Goal: Transaction & Acquisition: Purchase product/service

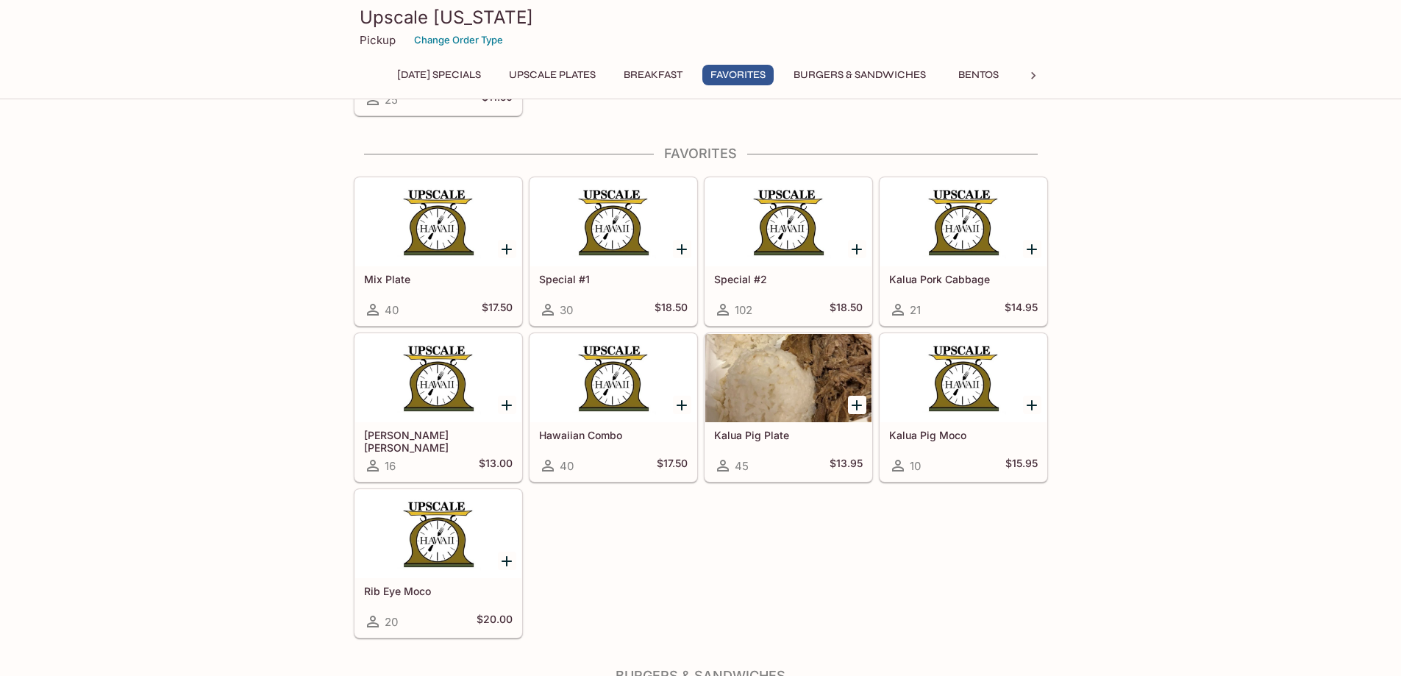
scroll to position [1618, 0]
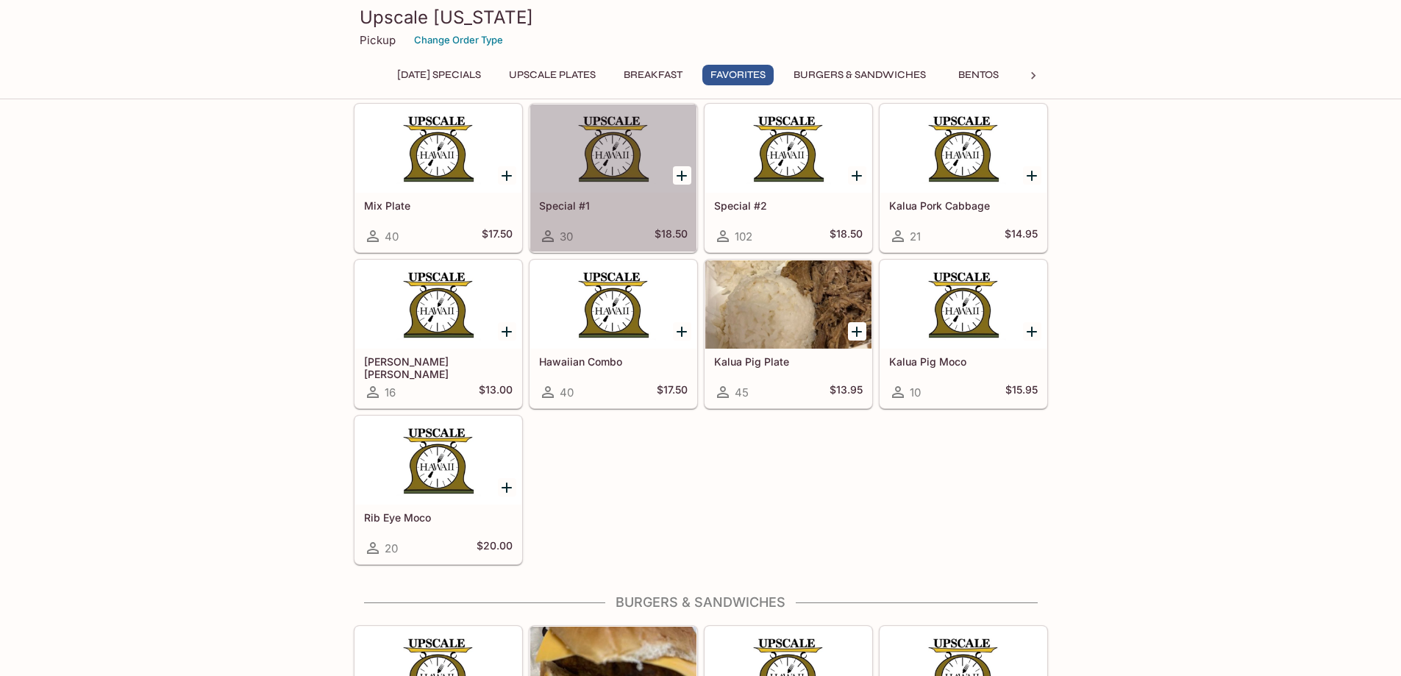
click at [599, 184] on div at bounding box center [613, 148] width 166 height 88
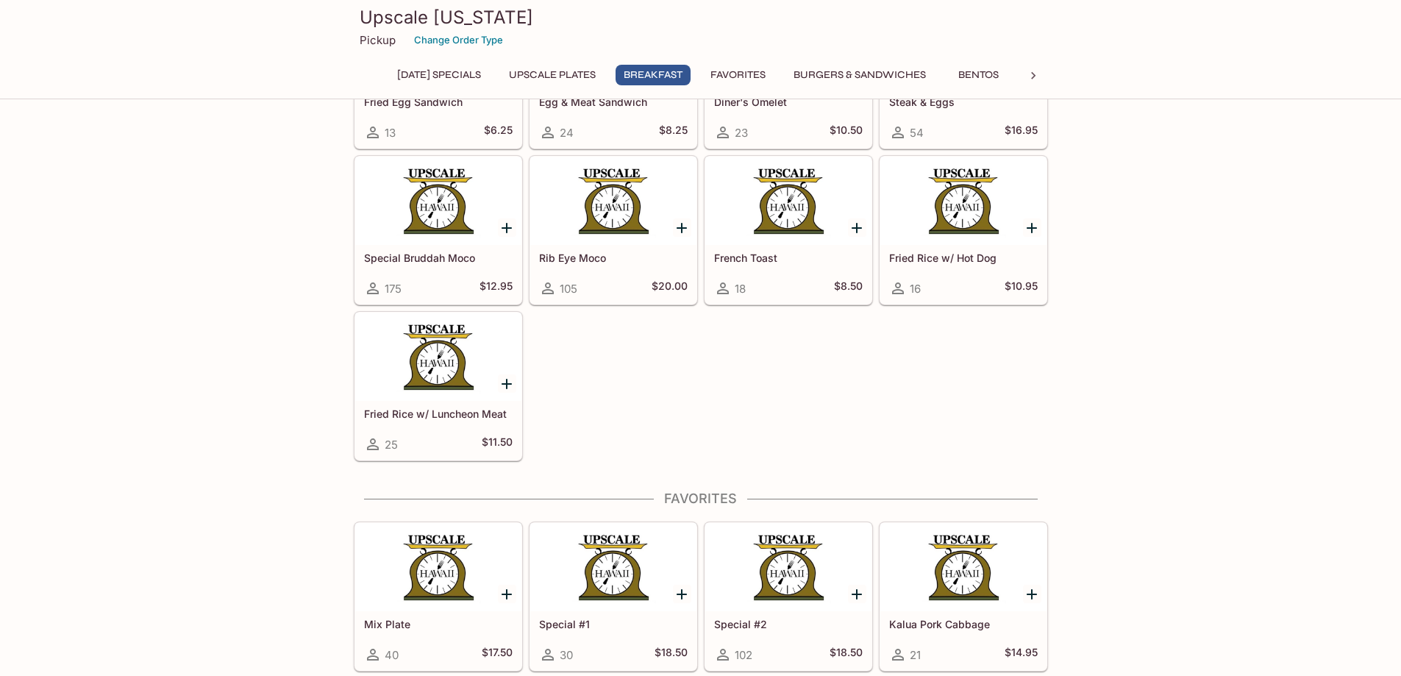
scroll to position [1494, 0]
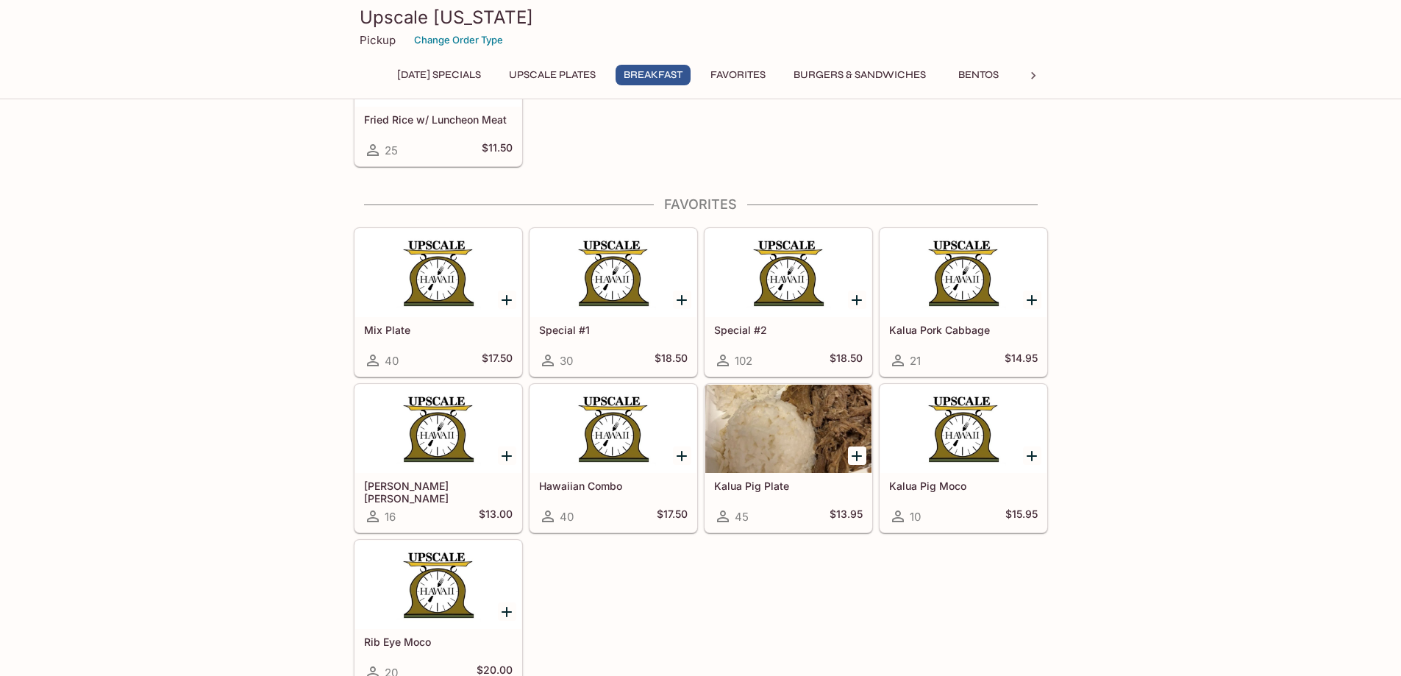
click at [770, 304] on div at bounding box center [788, 273] width 166 height 88
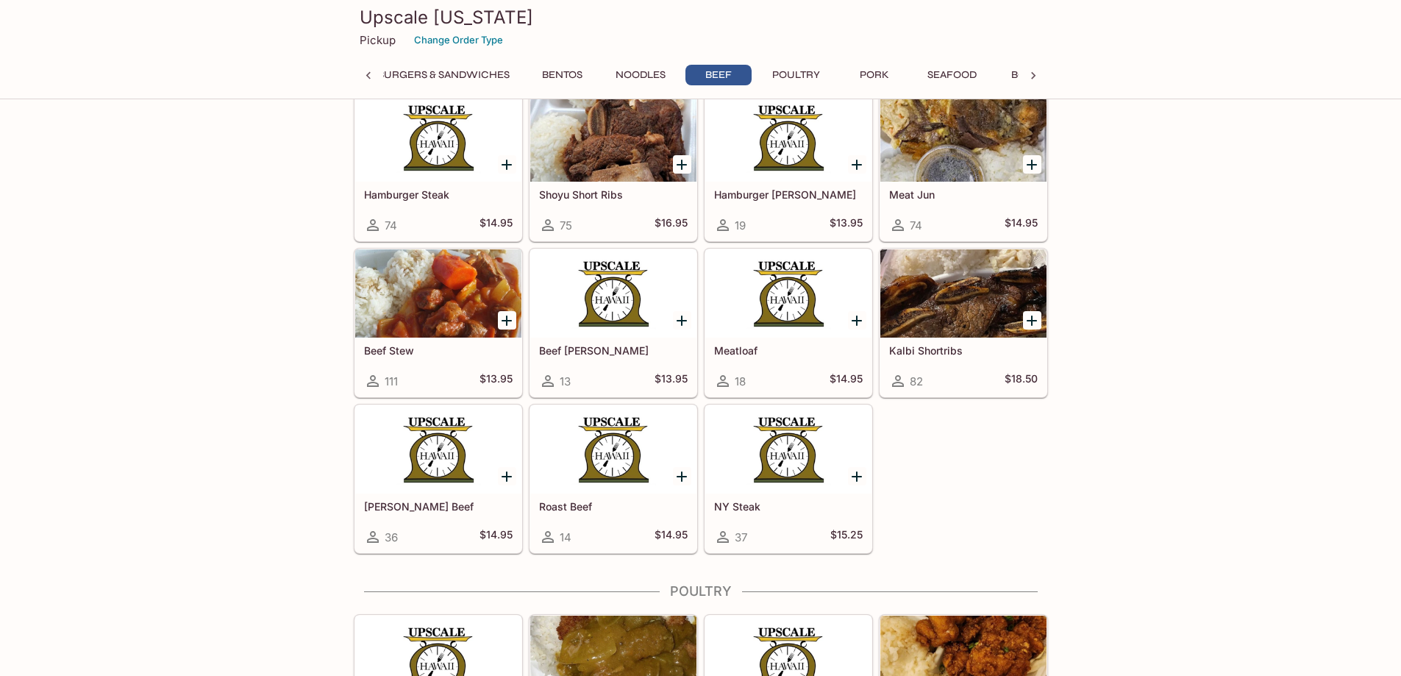
click at [760, 435] on div at bounding box center [788, 449] width 166 height 88
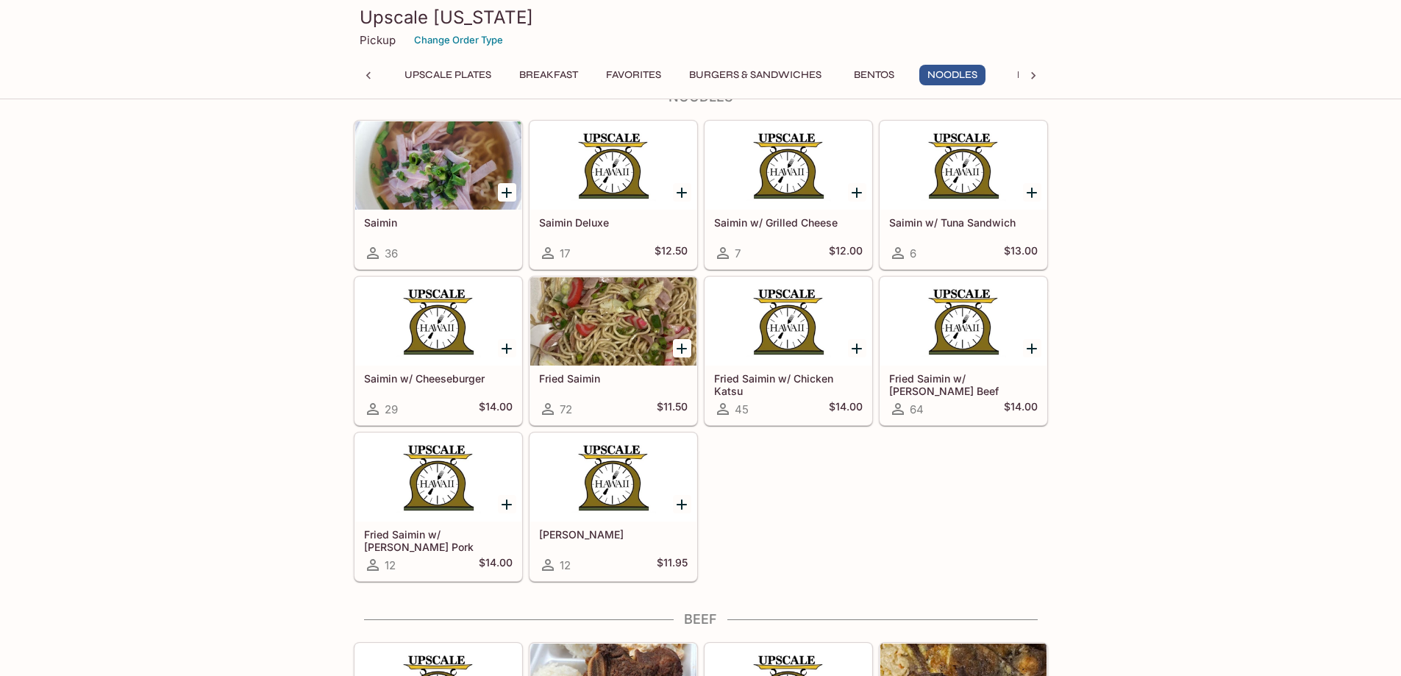
click at [455, 255] on div "36" at bounding box center [438, 253] width 149 height 18
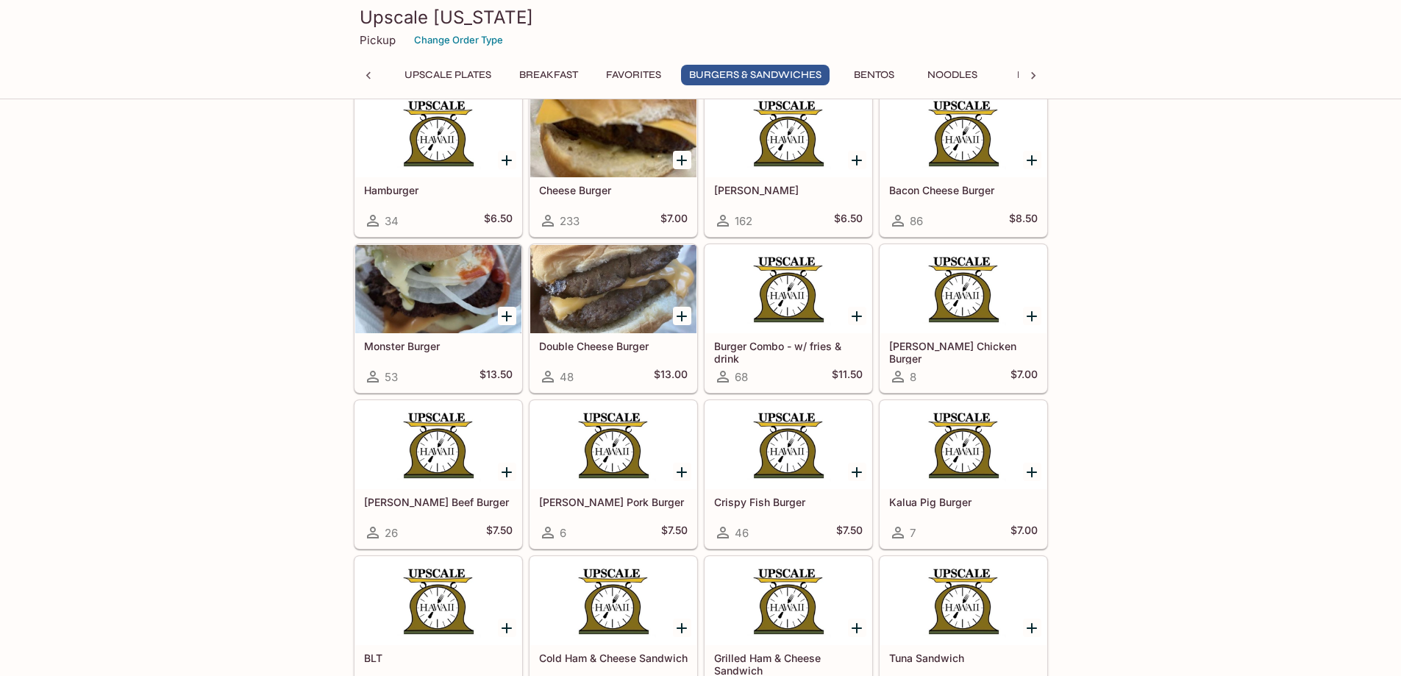
click at [454, 307] on div at bounding box center [438, 289] width 166 height 88
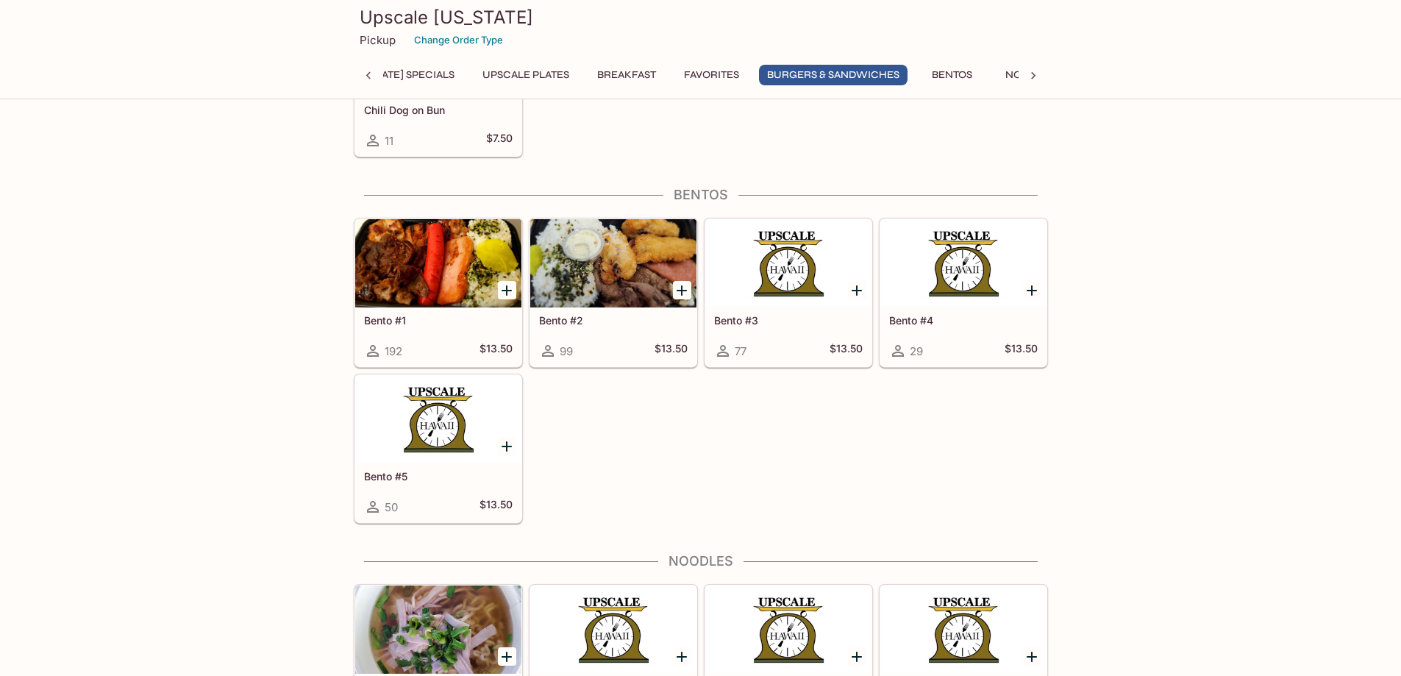
scroll to position [3457, 0]
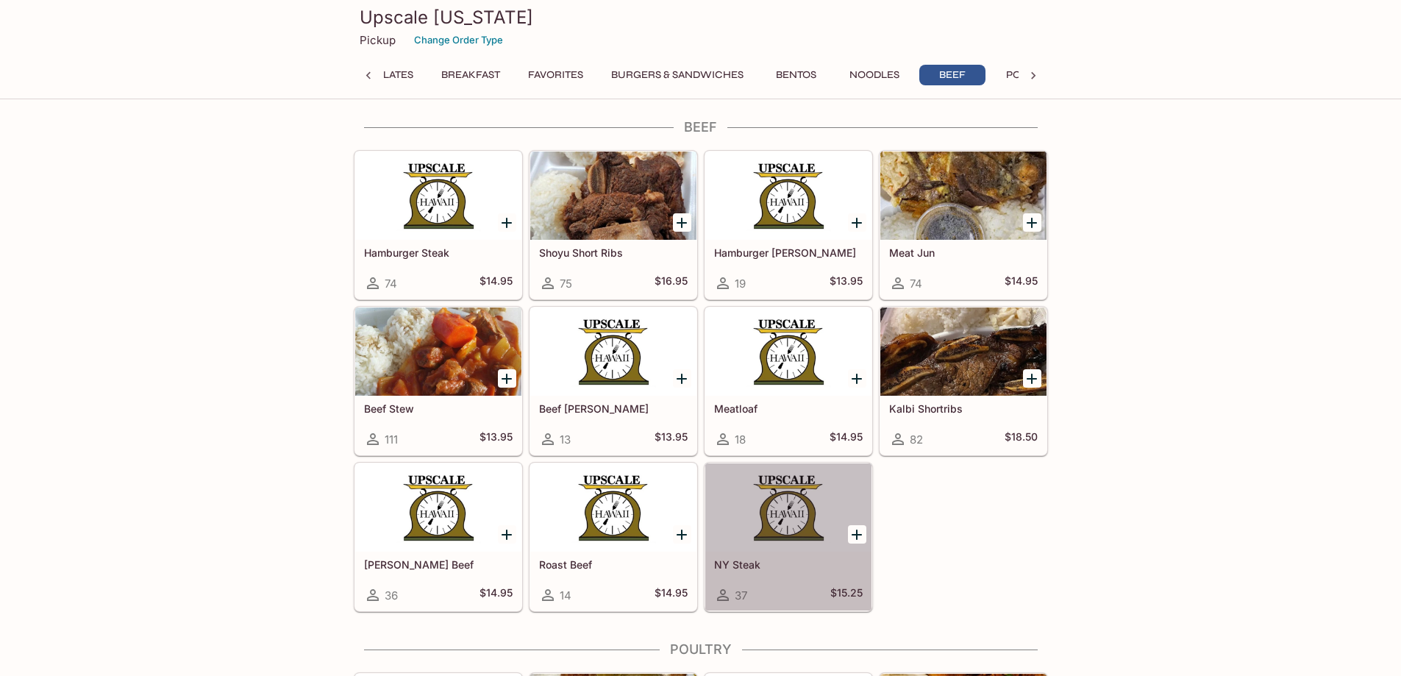
click at [788, 517] on div at bounding box center [788, 507] width 166 height 88
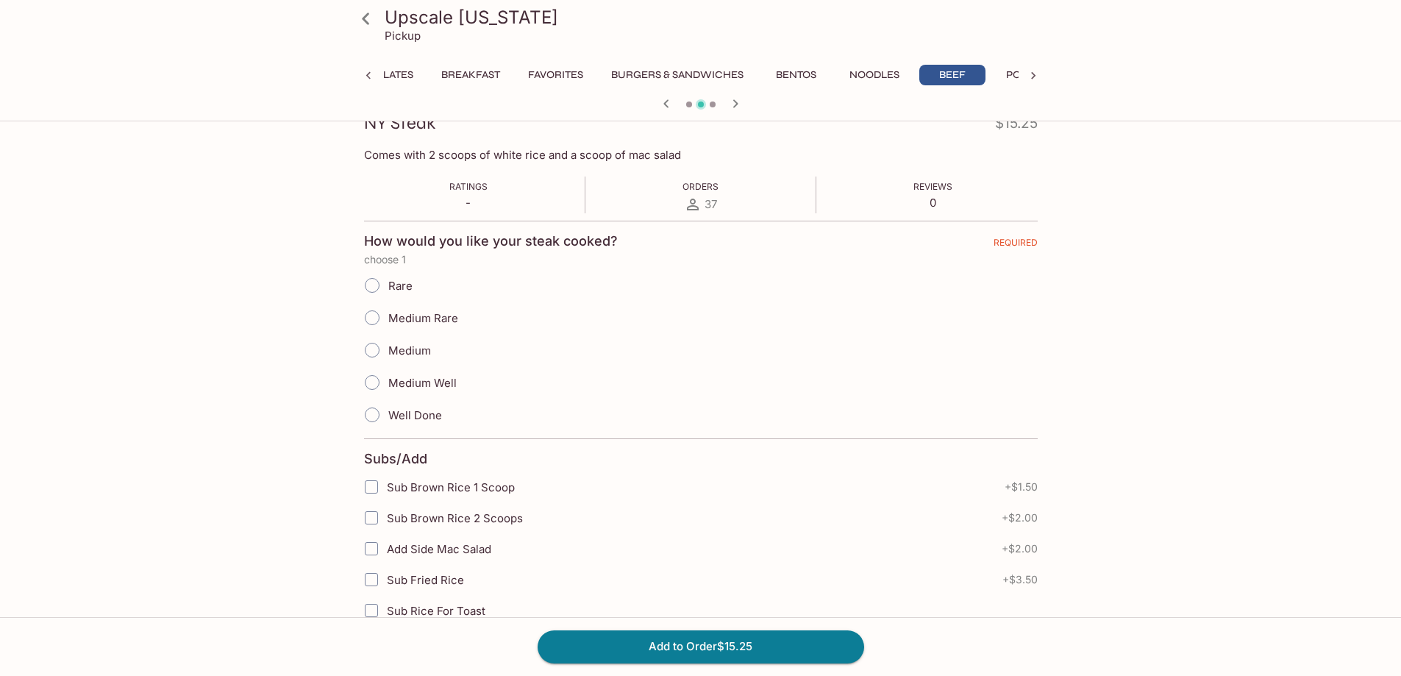
click at [410, 321] on span "Medium Rare" at bounding box center [423, 318] width 70 height 14
click at [388, 321] on input "Medium Rare" at bounding box center [372, 317] width 31 height 31
radio input "true"
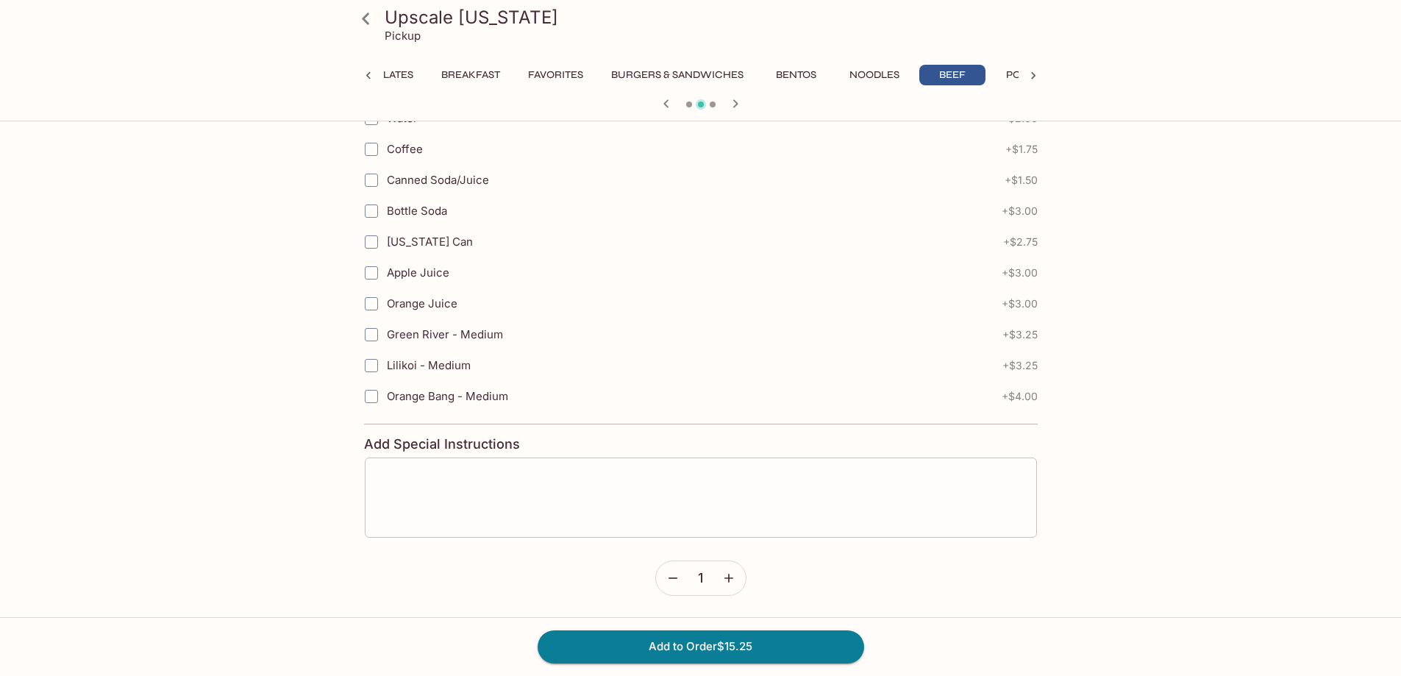
click at [569, 508] on textarea at bounding box center [701, 498] width 652 height 56
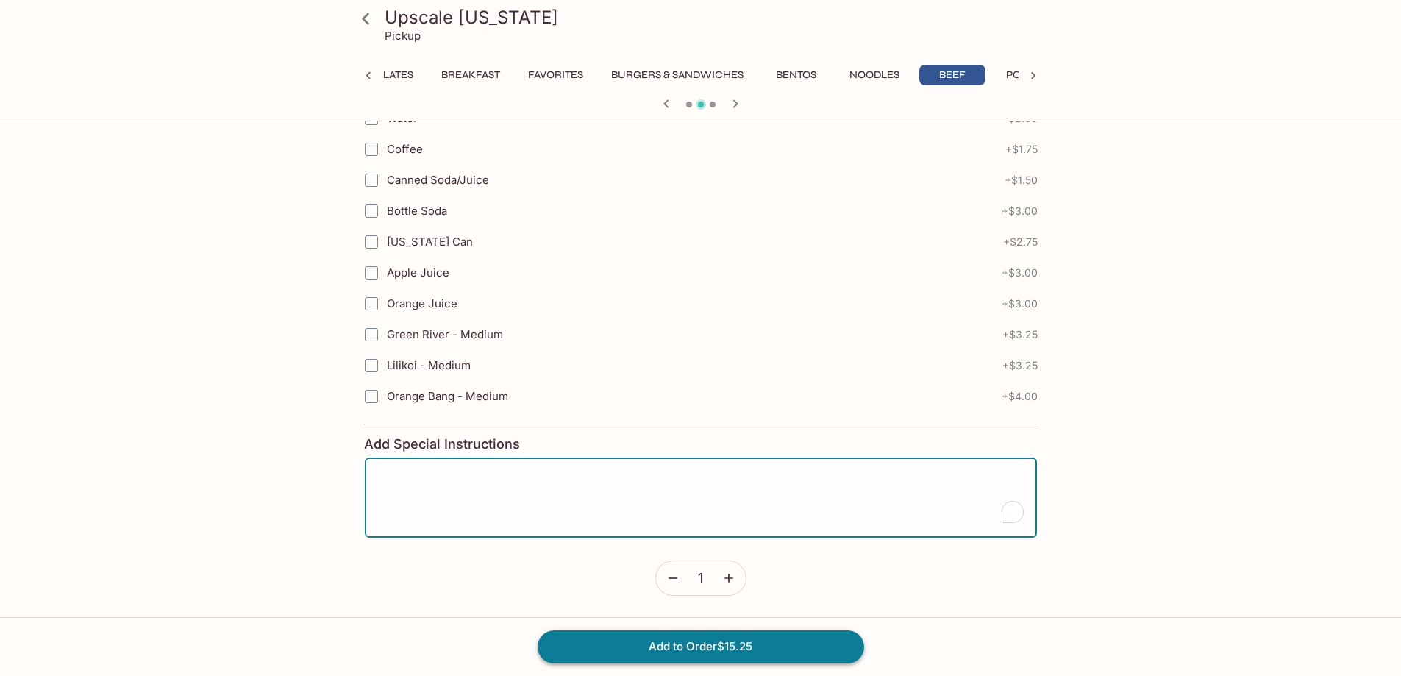
click at [702, 648] on button "Add to Order $15.25" at bounding box center [701, 646] width 327 height 32
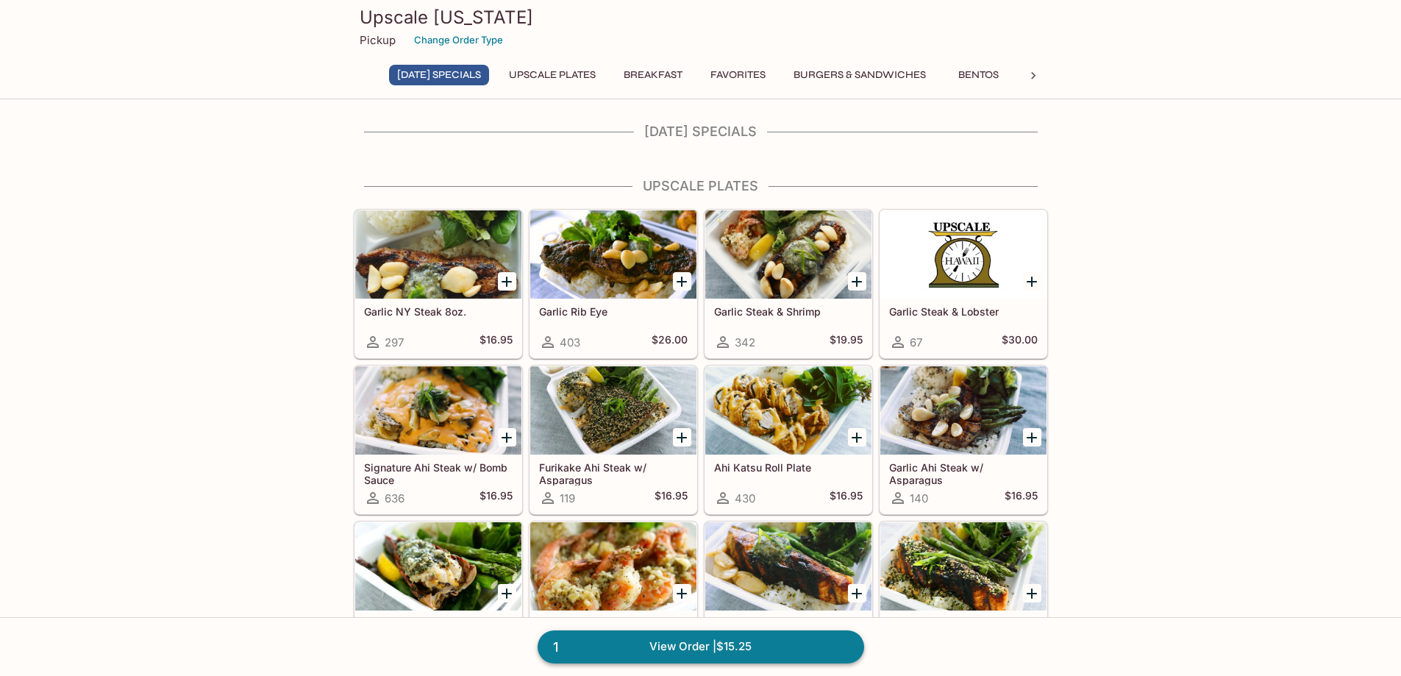
click at [730, 651] on link "1 View Order | $15.25" at bounding box center [701, 646] width 327 height 32
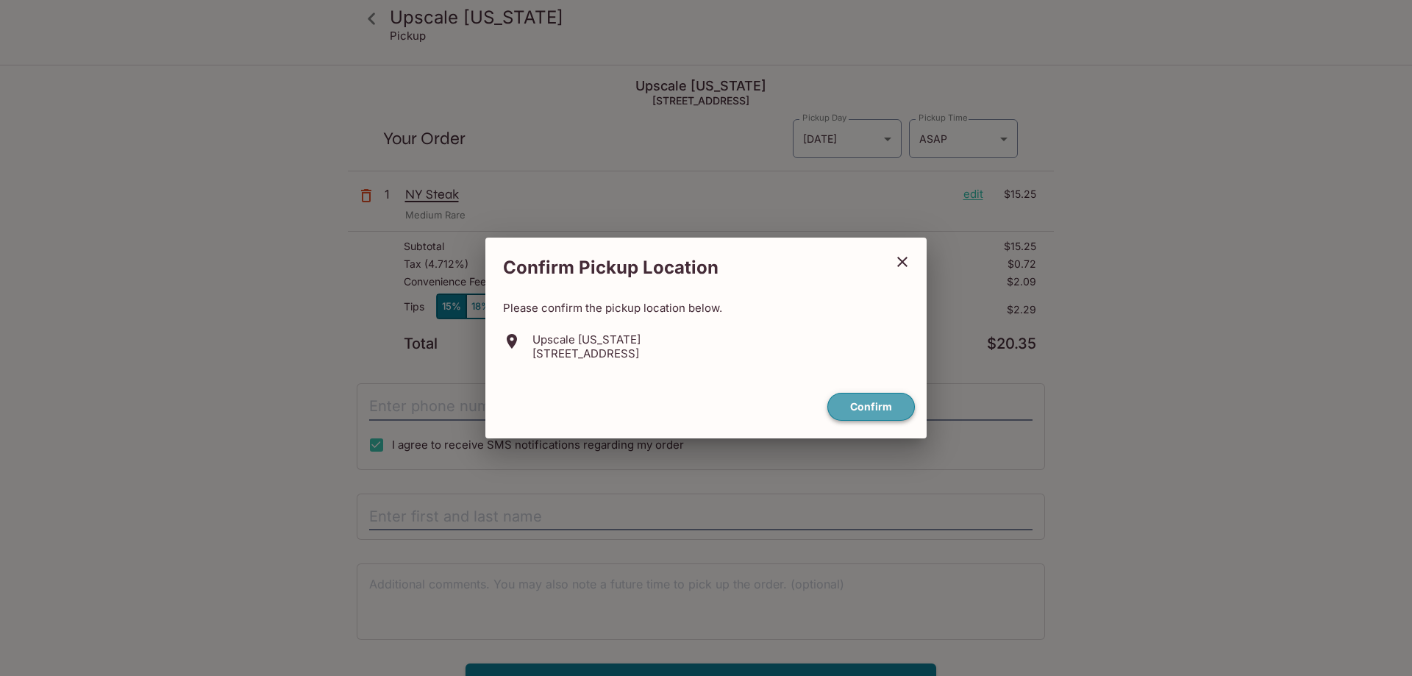
click at [884, 407] on button "Confirm" at bounding box center [871, 407] width 88 height 29
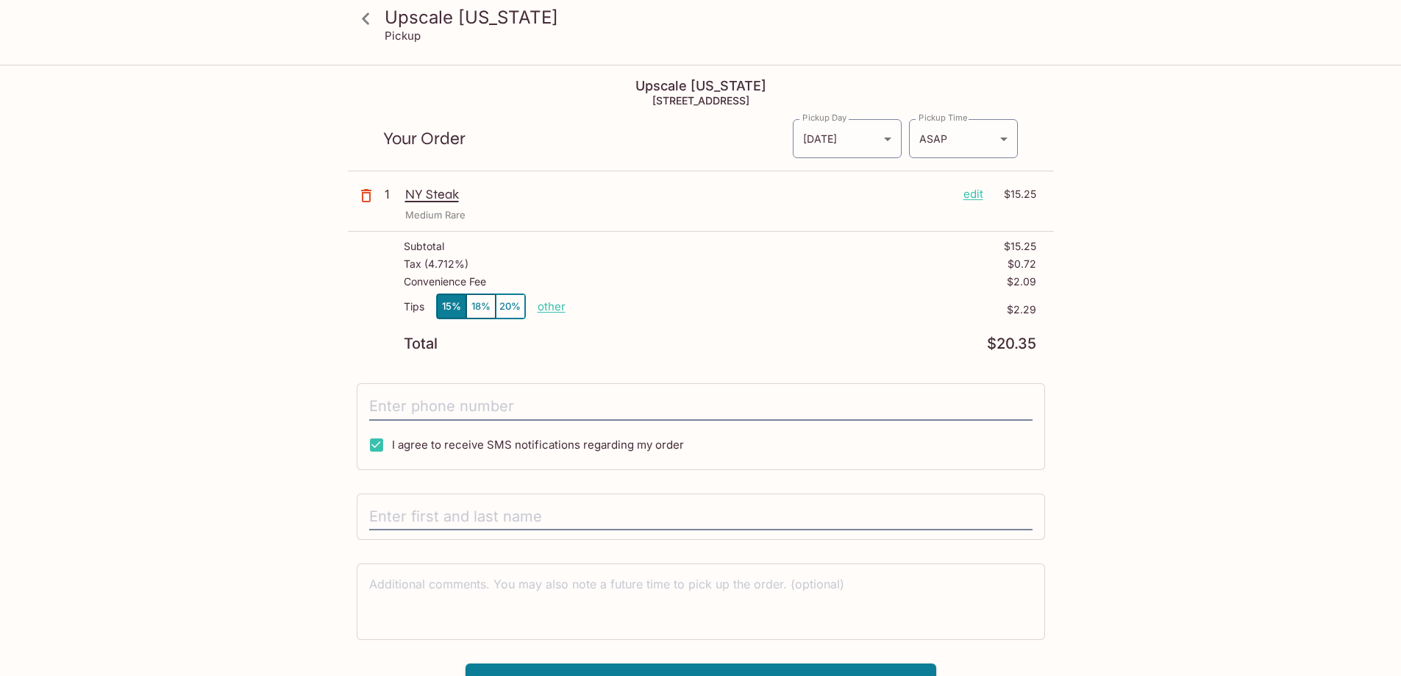
click at [555, 304] on p "other" at bounding box center [552, 306] width 28 height 14
click at [557, 313] on div "Tips 15% 18% 20% other" at bounding box center [485, 309] width 162 height 32
click at [557, 310] on p "other" at bounding box center [552, 306] width 28 height 14
drag, startPoint x: 634, startPoint y: 310, endPoint x: 715, endPoint y: 312, distance: 80.9
click at [714, 312] on div "Tips 15% 18% 20% Done 2.29 $2.29" at bounding box center [720, 314] width 632 height 43
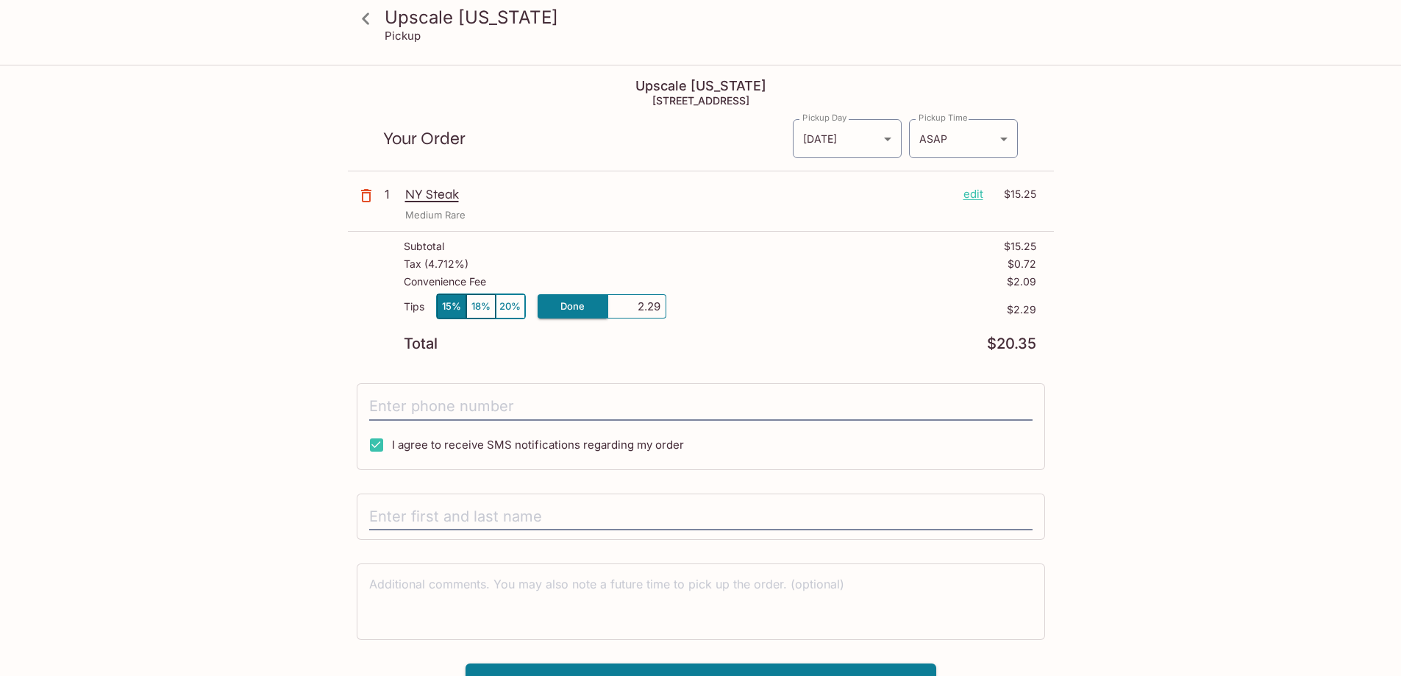
type input "0.00"
click at [642, 357] on div "Subtotal $15.25 Tax ( 4.712% ) $0.72 Convenience Fee $2.09 Tips 15% 18% 20% oth…" at bounding box center [701, 296] width 706 height 128
